Goal: Information Seeking & Learning: Find specific fact

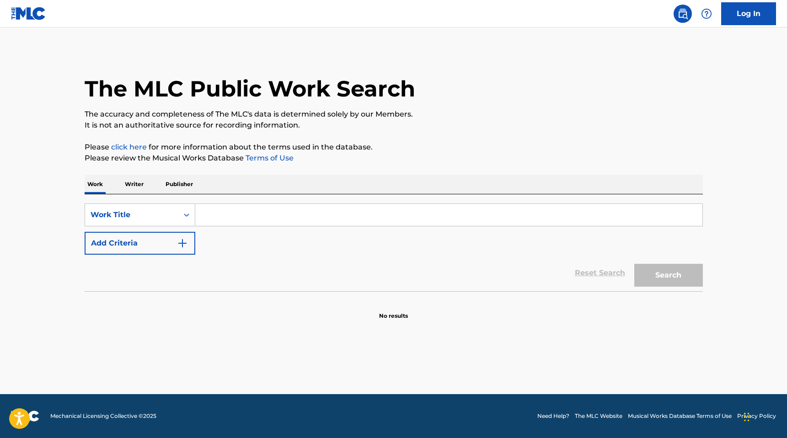
click at [175, 180] on p "Publisher" at bounding box center [179, 184] width 33 height 19
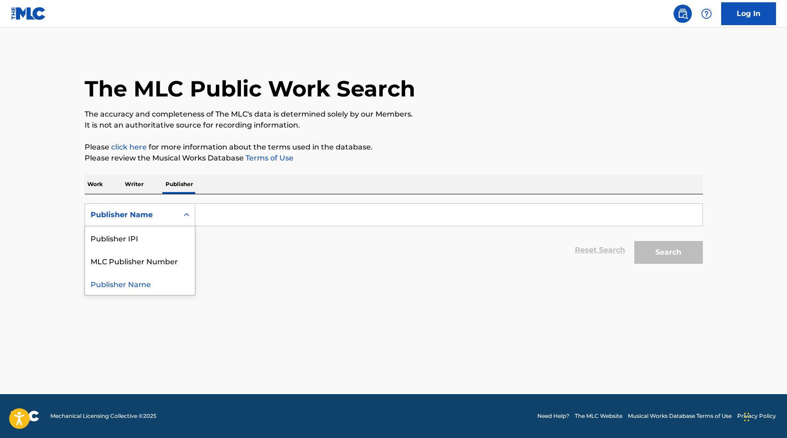
click at [166, 211] on div "Publisher Name" at bounding box center [132, 214] width 82 height 11
click at [168, 236] on div "Publisher IPI" at bounding box center [140, 237] width 110 height 23
click at [367, 220] on input "Search Form" at bounding box center [448, 215] width 507 height 22
paste input "1026360692"
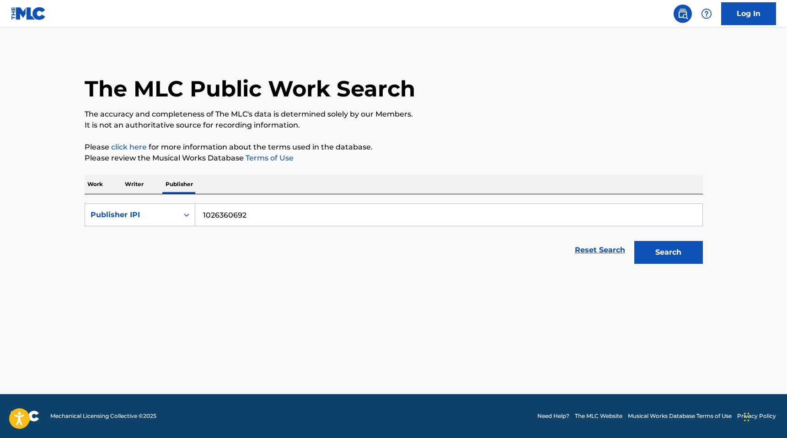
click at [653, 256] on button "Search" at bounding box center [668, 252] width 69 height 23
click at [268, 219] on input "1026360692" at bounding box center [448, 215] width 507 height 22
click at [282, 218] on input "1026360692" at bounding box center [448, 215] width 507 height 22
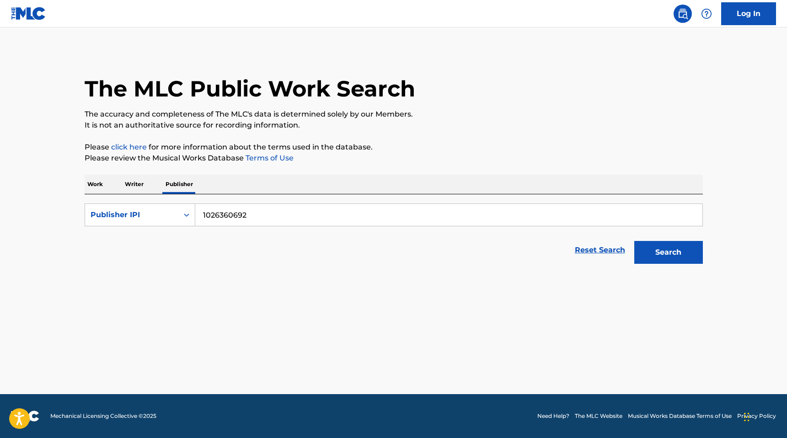
paste input "9318180"
click at [664, 255] on button "Search" at bounding box center [668, 252] width 69 height 23
click at [230, 205] on input "1029318180" at bounding box center [448, 215] width 507 height 22
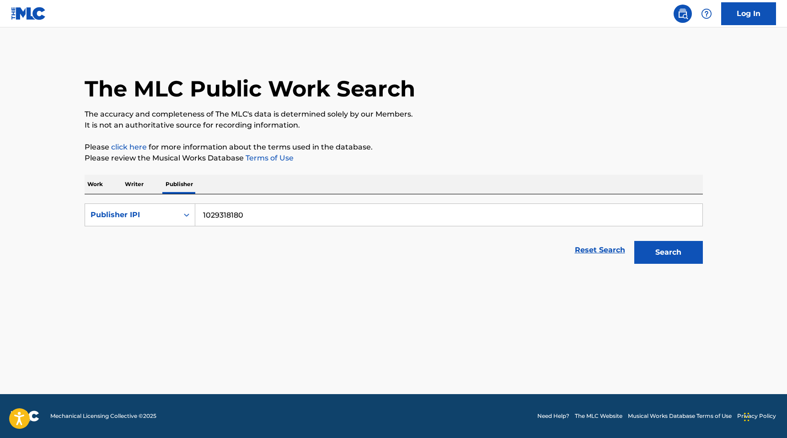
paste input "572"
click at [634, 241] on button "Search" at bounding box center [668, 252] width 69 height 23
click at [265, 208] on input "1029318572" at bounding box center [448, 215] width 507 height 22
paste input "93632938"
click at [634, 241] on button "Search" at bounding box center [668, 252] width 69 height 23
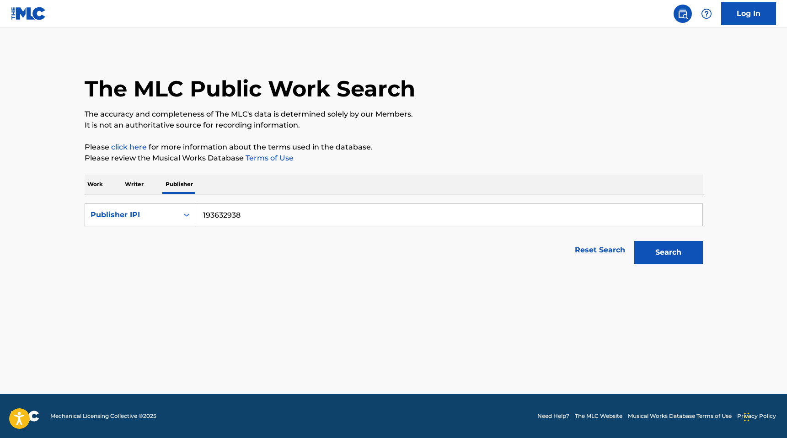
click at [249, 207] on input "193632938" at bounding box center [448, 215] width 507 height 22
paste input "237127187"
type input "237127187"
click at [634, 241] on button "Search" at bounding box center [668, 252] width 69 height 23
click at [230, 213] on input "237127187" at bounding box center [448, 215] width 507 height 22
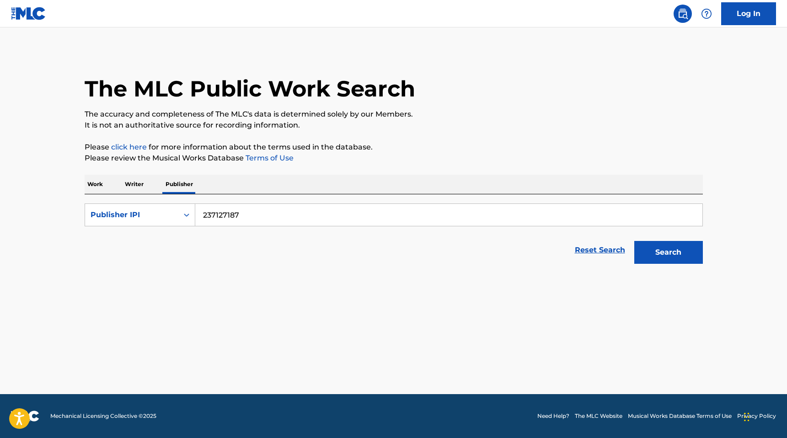
click at [230, 213] on input "237127187" at bounding box center [448, 215] width 507 height 22
click at [146, 221] on div "Publisher IPI" at bounding box center [131, 214] width 93 height 17
click at [146, 235] on div "Publisher Name" at bounding box center [140, 237] width 110 height 23
click at [239, 218] on input "Search Form" at bounding box center [448, 215] width 507 height 22
paste input "RAINTREE MUSIC PLATINUM"
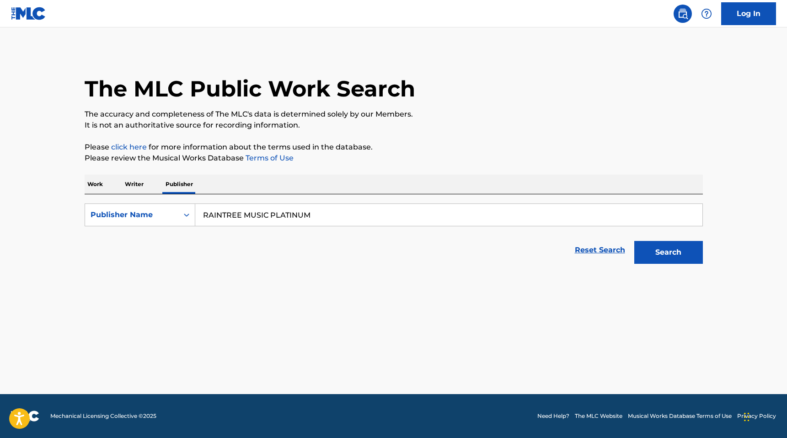
click at [634, 241] on button "Search" at bounding box center [668, 252] width 69 height 23
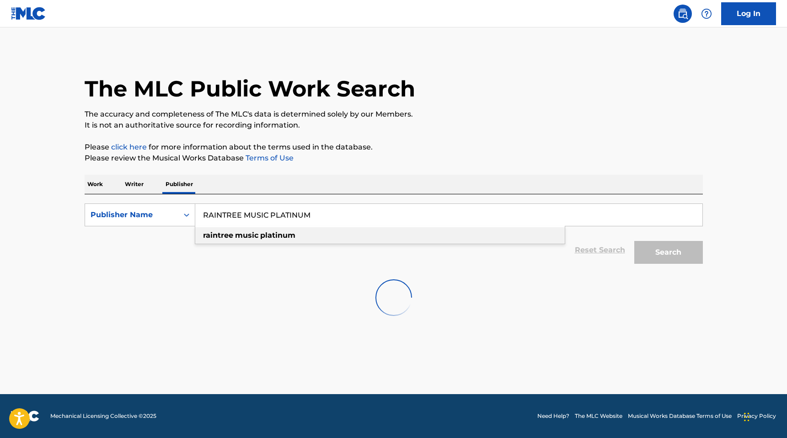
click at [236, 237] on strong "music" at bounding box center [246, 235] width 23 height 9
type input "raintree music platinum"
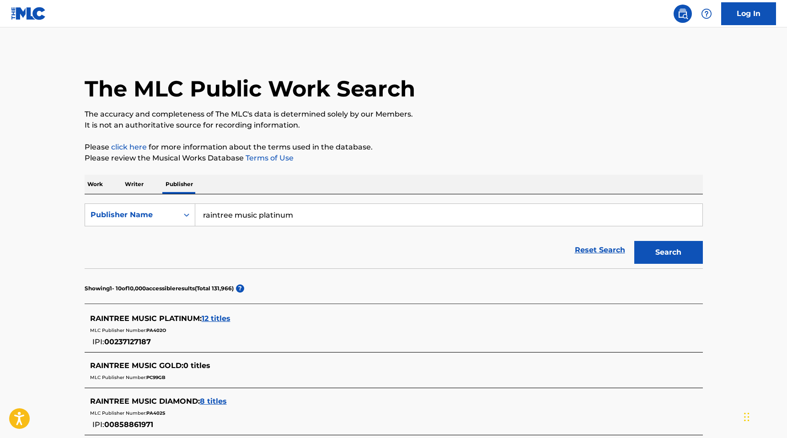
click at [220, 317] on span "12 titles" at bounding box center [216, 318] width 29 height 9
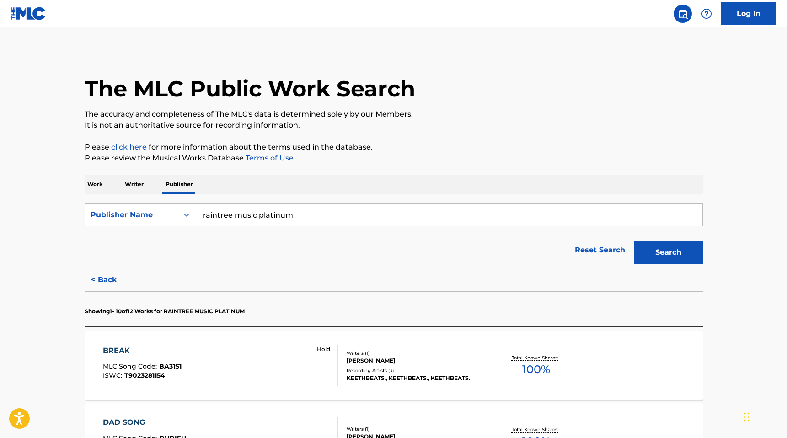
scroll to position [92, 0]
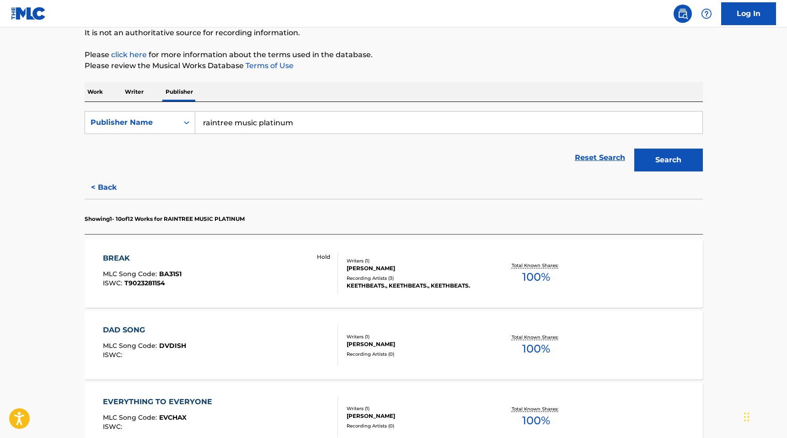
click at [233, 275] on div "BREAK MLC Song Code : BA31S1 ISWC : T9023281154 Hold" at bounding box center [220, 273] width 235 height 41
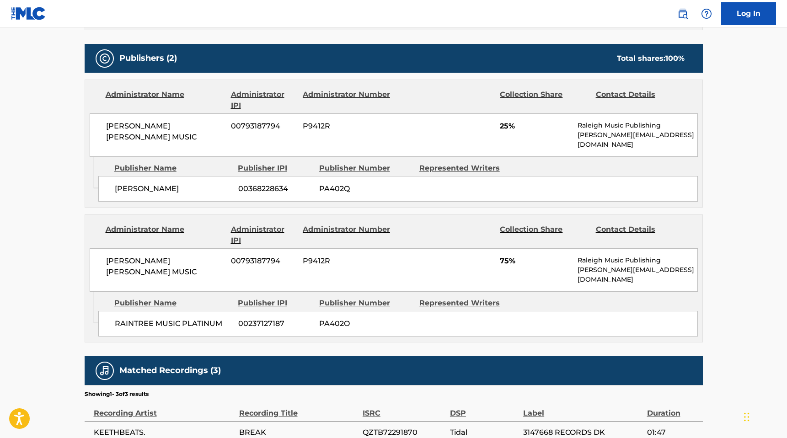
scroll to position [404, 0]
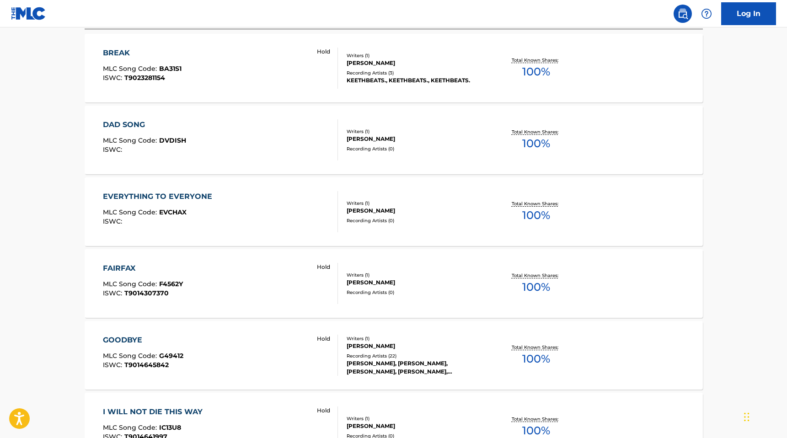
scroll to position [299, 0]
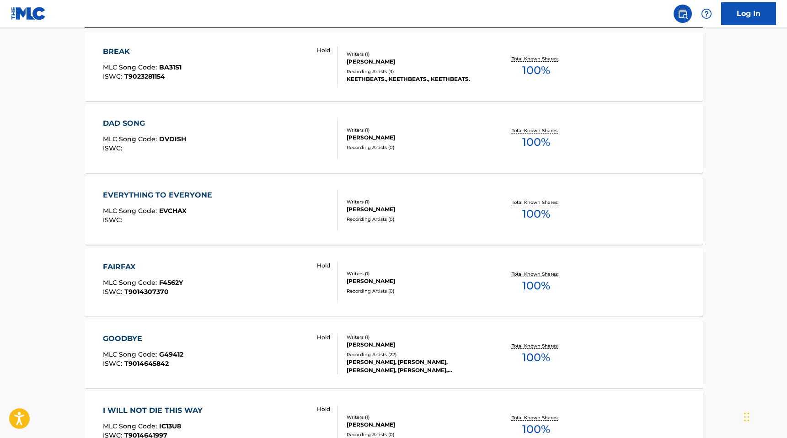
click at [213, 126] on div "DAD SONG MLC Song Code : DVDISH ISWC :" at bounding box center [220, 138] width 235 height 41
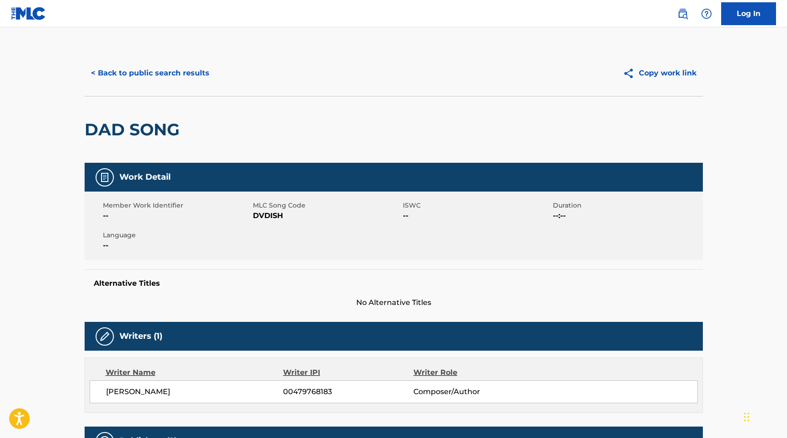
click at [168, 72] on button "< Back to public search results" at bounding box center [150, 73] width 131 height 23
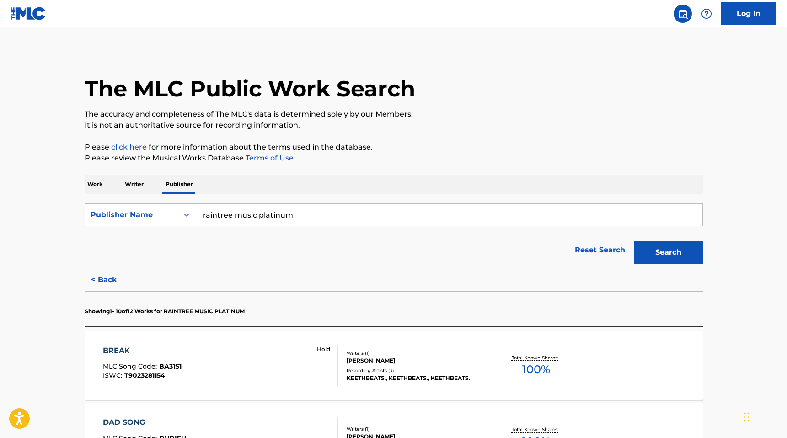
click at [235, 207] on input "raintree music platinum" at bounding box center [448, 215] width 507 height 22
paste input "The Little Intern That Could"
type input "The Little Intern That Could"
click at [634, 241] on button "Search" at bounding box center [668, 252] width 69 height 23
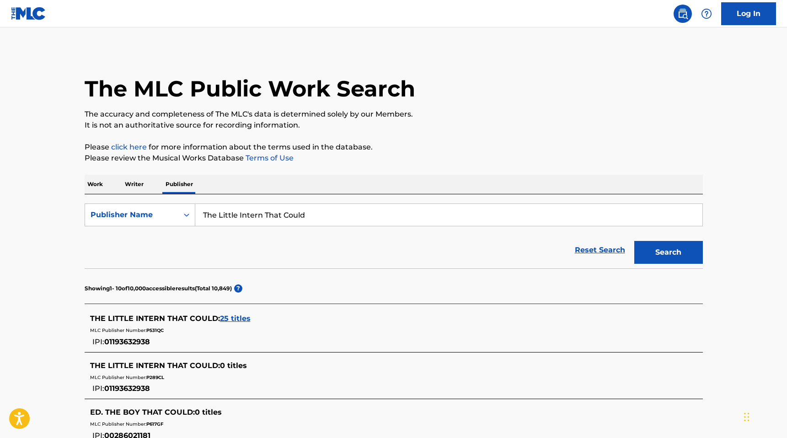
click at [240, 309] on div "THE LITTLE INTERN THAT COULD : 25 titles MLC Publisher Number: P531QC IPI: 0119…" at bounding box center [394, 330] width 618 height 43
click at [240, 315] on span "25 titles" at bounding box center [235, 318] width 31 height 9
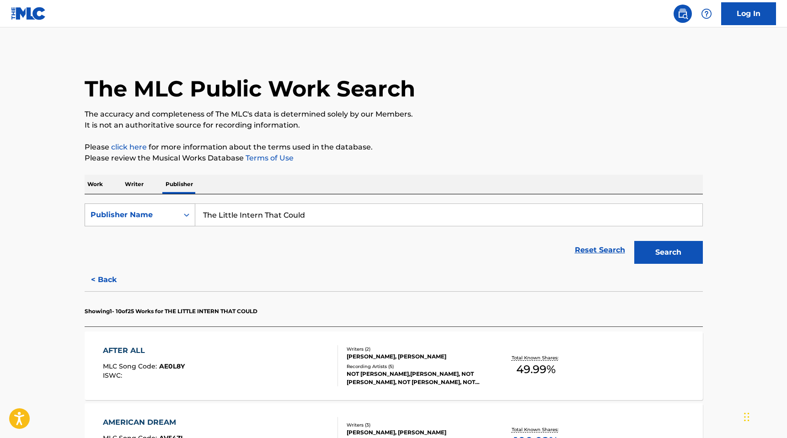
click at [171, 203] on div "SearchWithCriteria73f6db90-ce41-42ab-98c2-eeae4b05584c Publisher Name The Littl…" at bounding box center [394, 231] width 618 height 74
click at [171, 208] on div "Publisher Name" at bounding box center [131, 214] width 93 height 17
click at [177, 230] on div "Publisher IPI" at bounding box center [140, 237] width 110 height 23
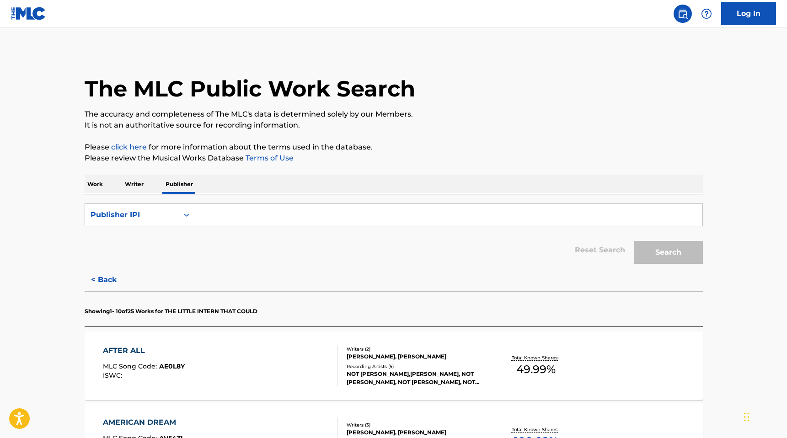
click at [252, 213] on input "Search Form" at bounding box center [448, 215] width 507 height 22
paste input "1029318572"
click at [634, 241] on button "Search" at bounding box center [668, 252] width 69 height 23
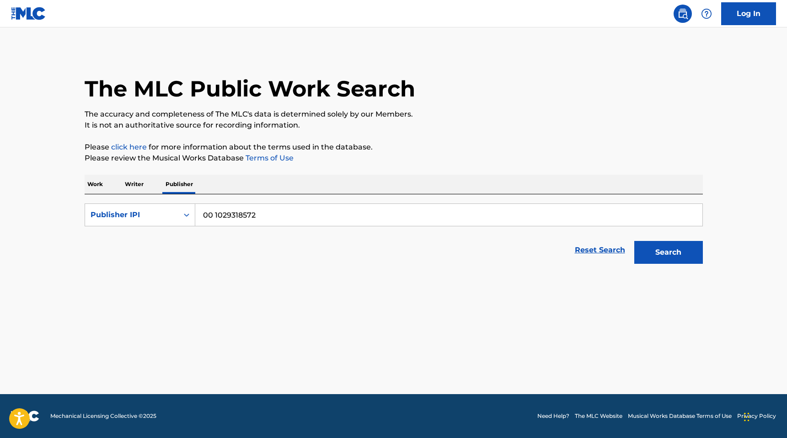
click at [215, 216] on input "00 1029318572" at bounding box center [448, 215] width 507 height 22
click at [634, 241] on button "Search" at bounding box center [668, 252] width 69 height 23
click at [225, 215] on input "001029318572" at bounding box center [448, 215] width 507 height 22
paste input "1029318180"
click at [644, 261] on button "Search" at bounding box center [668, 252] width 69 height 23
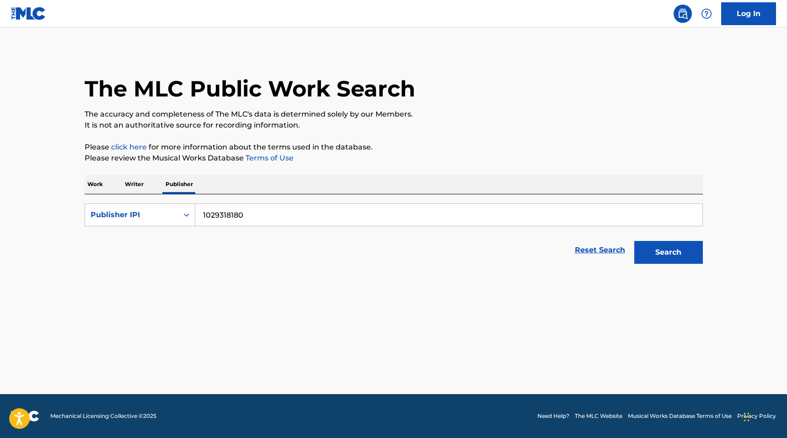
click at [662, 253] on button "Search" at bounding box center [668, 252] width 69 height 23
click at [226, 209] on input "1029318180" at bounding box center [448, 215] width 507 height 22
paste input "6360692"
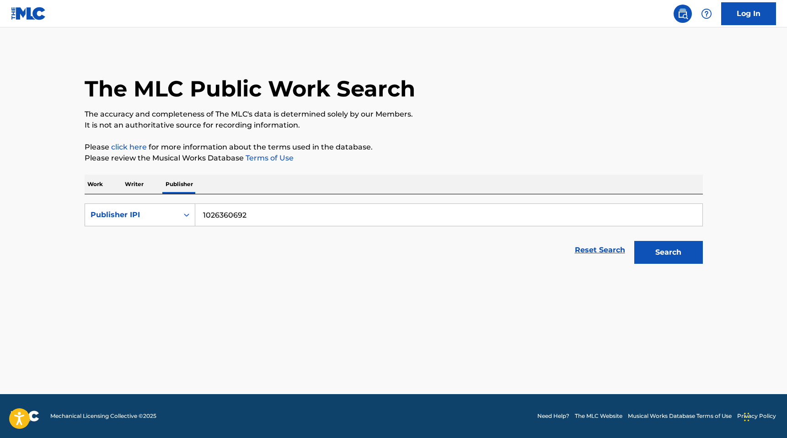
type input "1026360692"
click at [650, 256] on button "Search" at bounding box center [668, 252] width 69 height 23
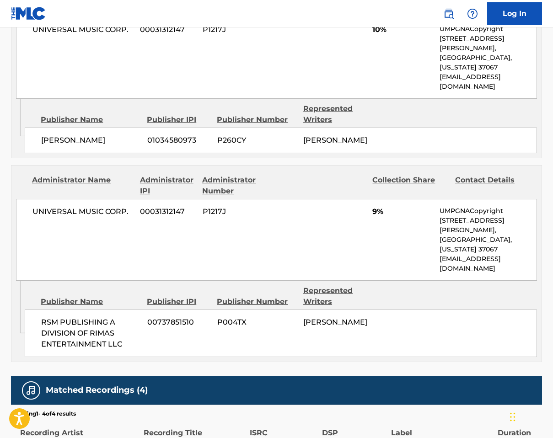
scroll to position [709, 0]
